Goal: Find contact information: Obtain details needed to contact an individual or organization

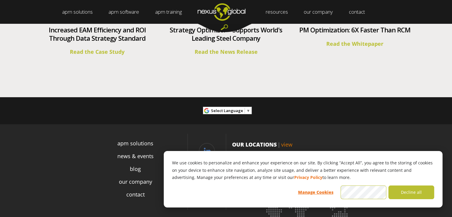
scroll to position [2258, 0]
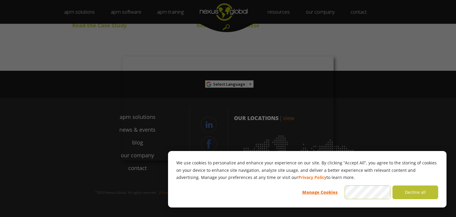
drag, startPoint x: 454, startPoint y: 15, endPoint x: 436, endPoint y: 213, distance: 198.7
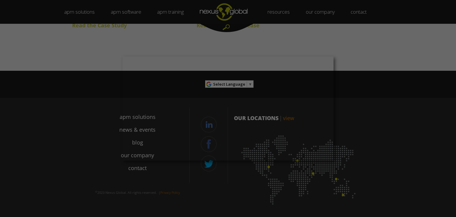
click at [387, 112] on div at bounding box center [230, 109] width 461 height 219
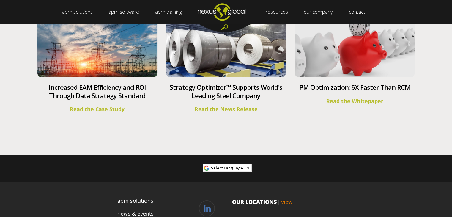
scroll to position [2169, 0]
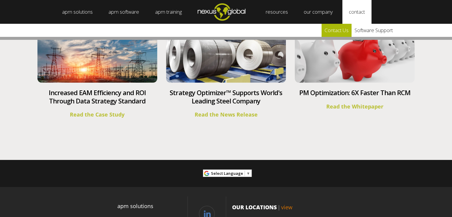
click at [348, 29] on link "Contact Us" at bounding box center [336, 30] width 30 height 13
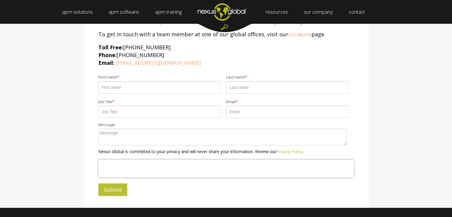
scroll to position [208, 0]
